Goal: Find contact information: Find contact information

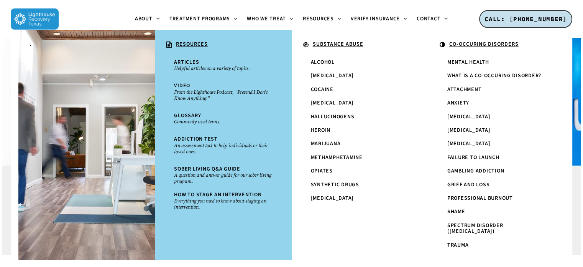
scroll to position [184, 0]
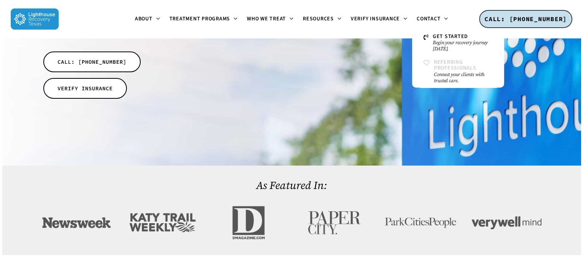
click at [450, 68] on span "Referring Professionals" at bounding box center [455, 64] width 43 height 13
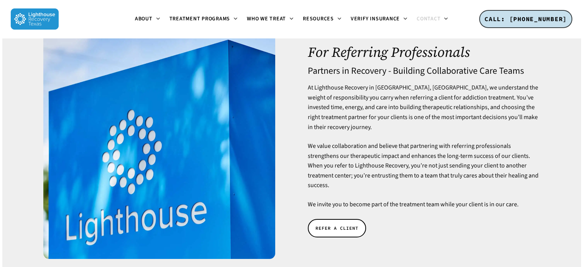
scroll to position [40, 0]
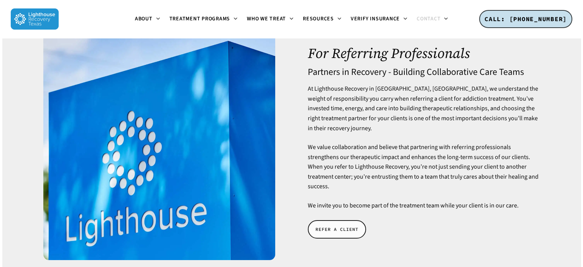
click at [338, 225] on span "REFER A CLIENT" at bounding box center [337, 229] width 43 height 8
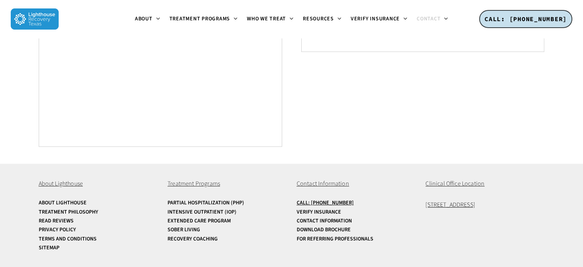
scroll to position [552, 0]
